Goal: Check status: Check status

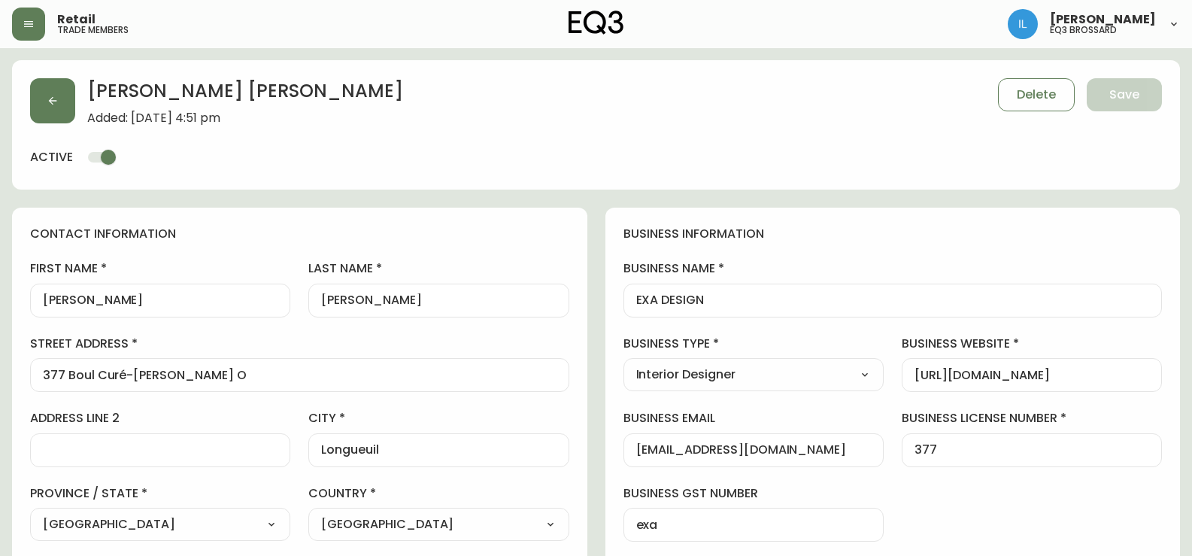
select select "QC"
select select "CA"
select select "CA_EN"
select select "Social Media"
select select "Interior Designer"
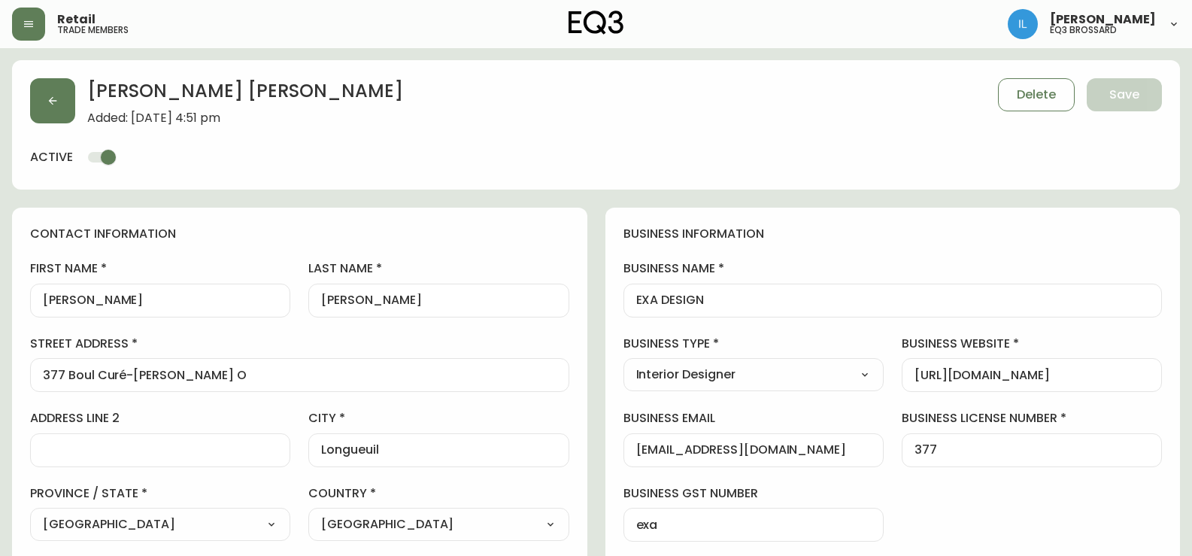
select select "cjw10z96u00fa6gs0941re9ze"
select select "false"
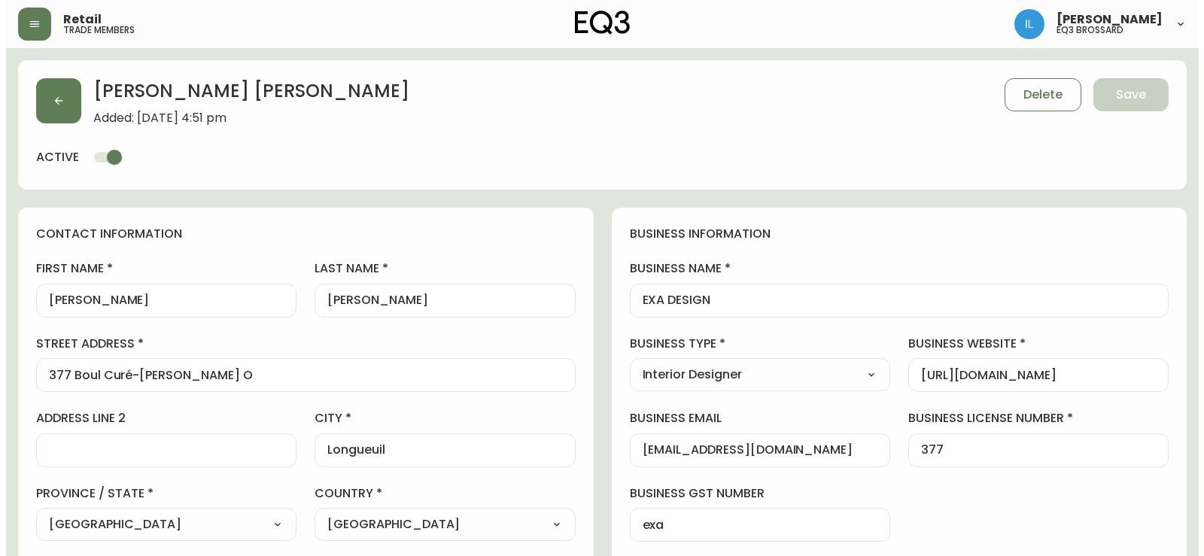
scroll to position [150, 0]
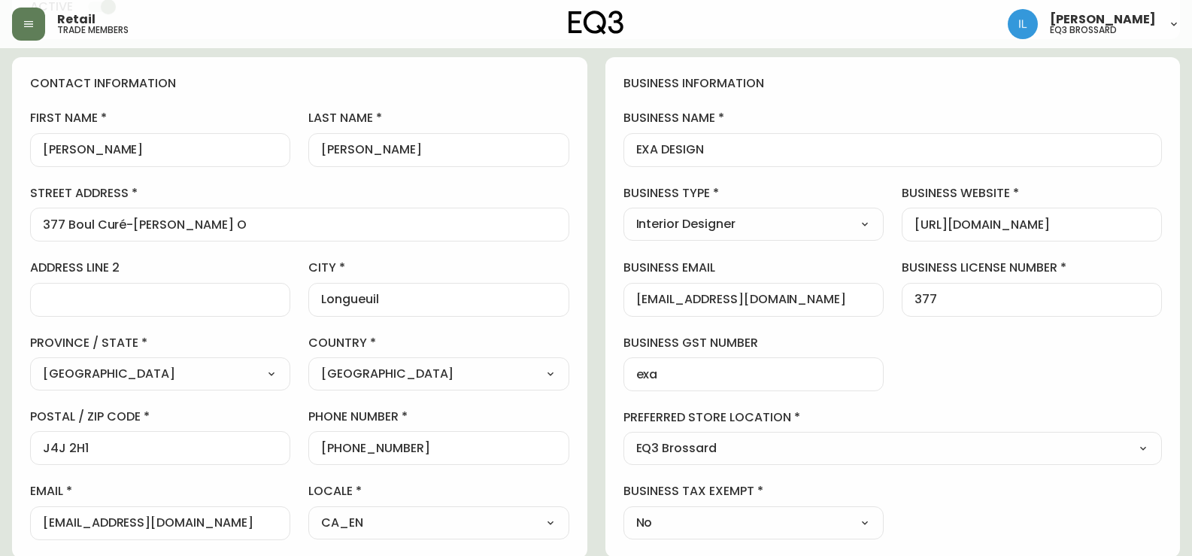
click at [22, 41] on div "Retail trade members [PERSON_NAME] eq3 brossard" at bounding box center [596, 24] width 1168 height 48
click at [20, 29] on button "button" at bounding box center [28, 24] width 33 height 33
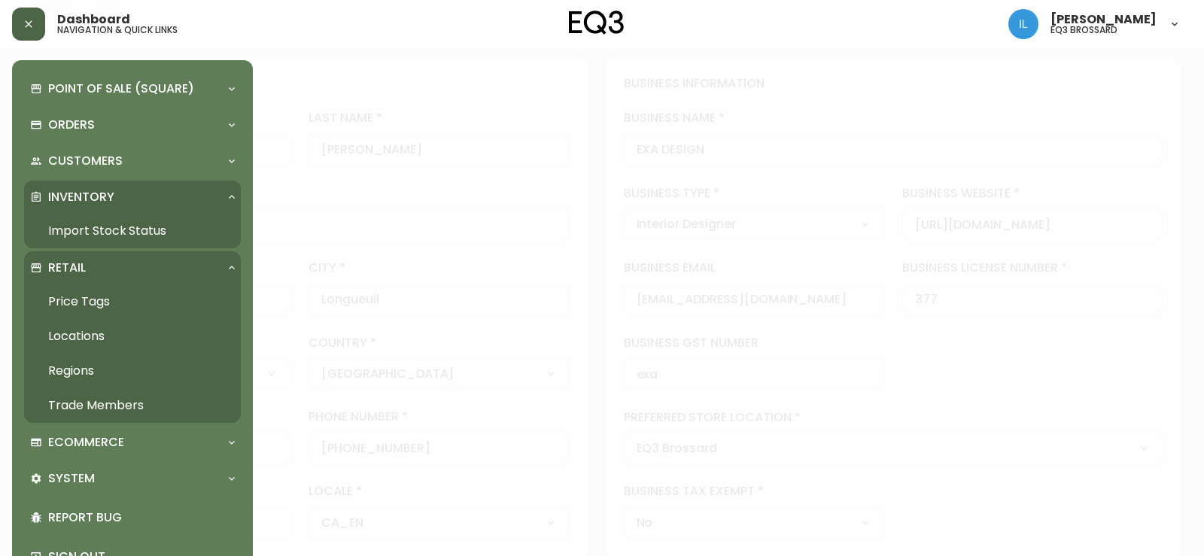
scroll to position [151, 0]
click at [76, 229] on link "Import Stock Status" at bounding box center [132, 231] width 217 height 35
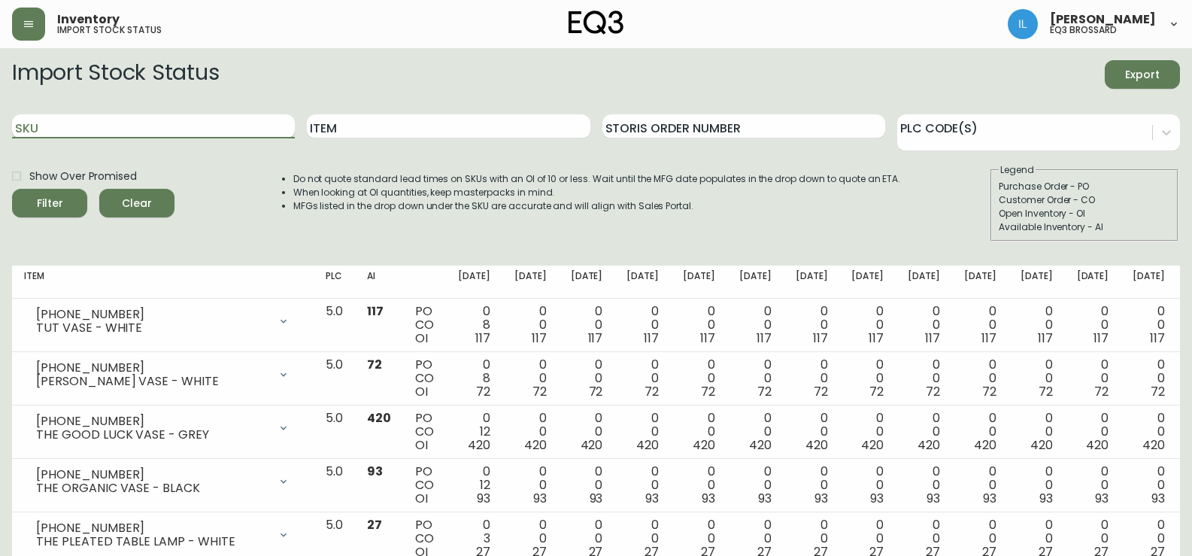
click at [171, 117] on input "SKU" at bounding box center [153, 126] width 283 height 24
paste input "3020-423-4-A"
type input "3020-423-4-A"
click at [12, 189] on button "Filter" at bounding box center [49, 203] width 75 height 29
